Goal: Transaction & Acquisition: Purchase product/service

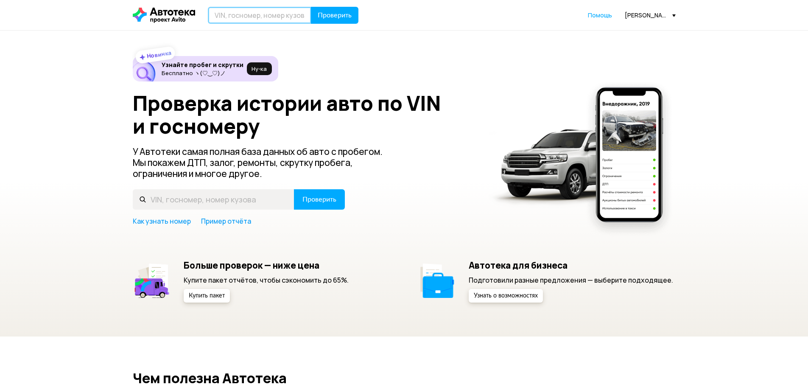
click at [252, 14] on input "text" at bounding box center [260, 15] width 104 height 17
paste input "[US_VEHICLE_IDENTIFICATION_NUMBER]"
type input "[US_VEHICLE_IDENTIFICATION_NUMBER]"
click at [343, 20] on button "Проверить" at bounding box center [335, 15] width 48 height 17
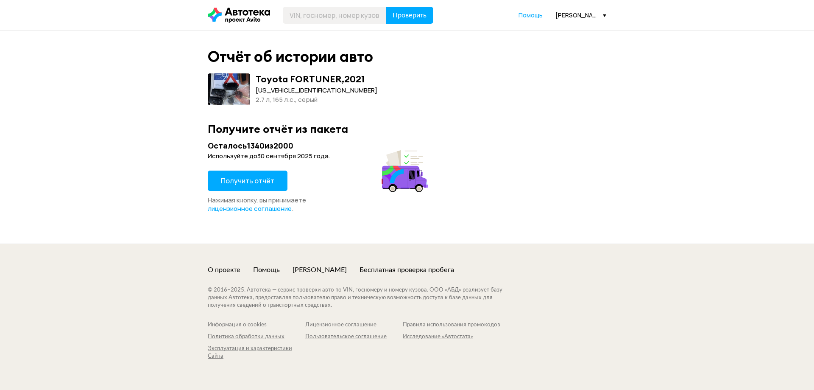
click at [239, 180] on span "Получить отчёт" at bounding box center [247, 180] width 53 height 9
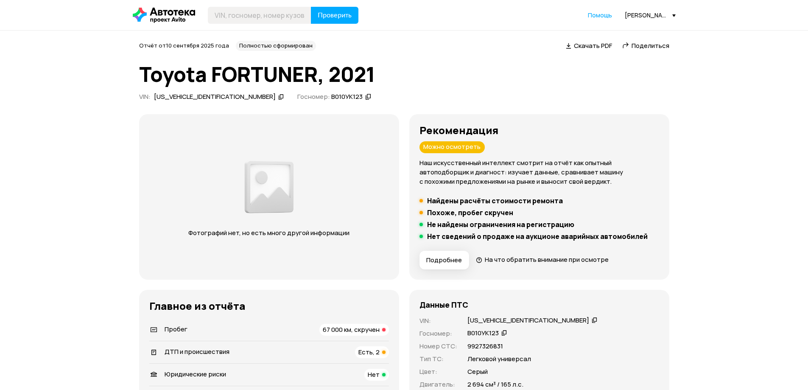
scroll to position [85, 0]
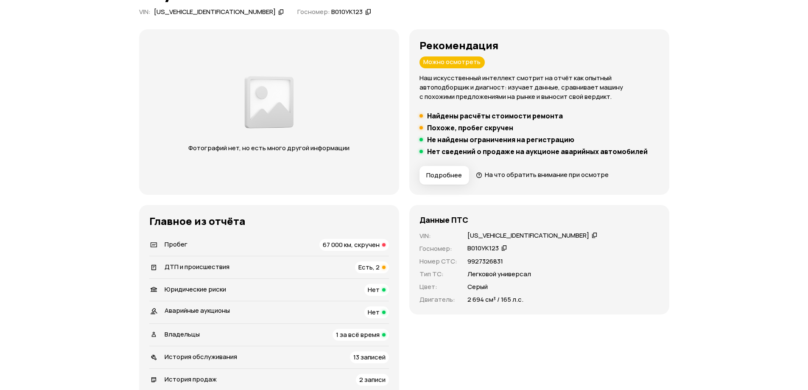
click at [359, 247] on span "67 000 км, скручен" at bounding box center [351, 244] width 57 height 9
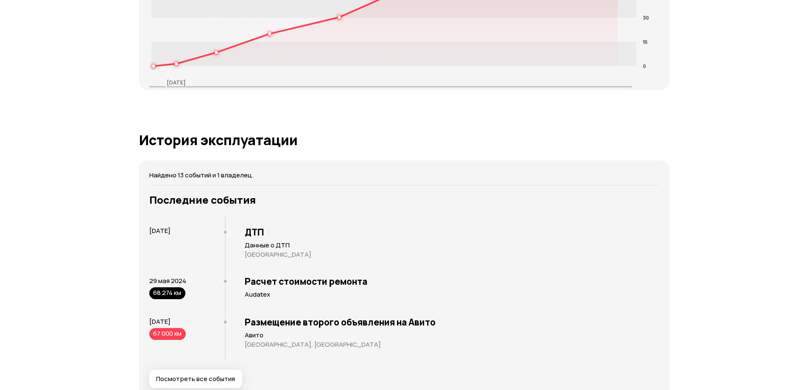
scroll to position [1318, 0]
